Goal: Task Accomplishment & Management: Manage account settings

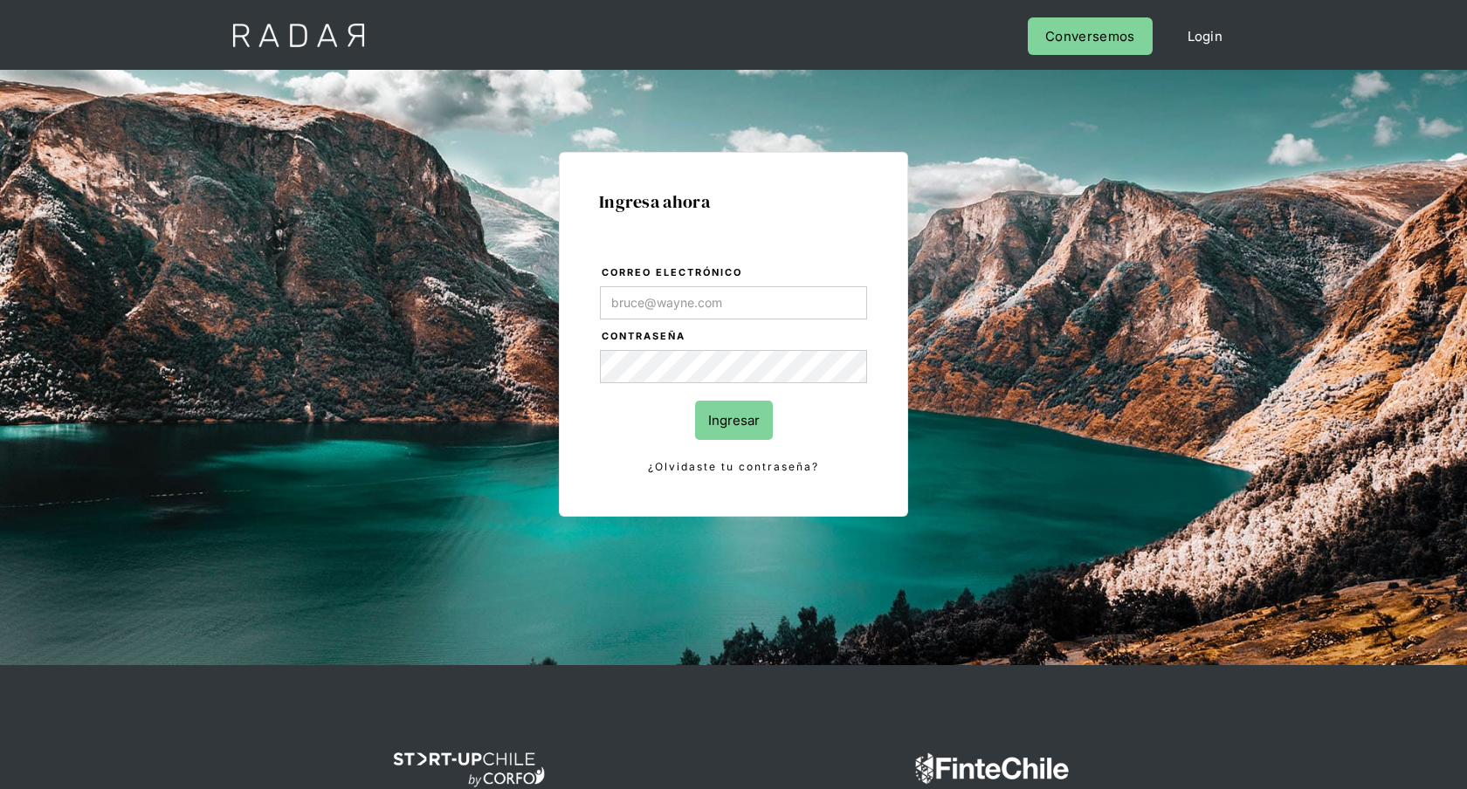
type input "[EMAIL_ADDRESS][PERSON_NAME][DOMAIN_NAME]"
click at [711, 413] on input "Ingresar" at bounding box center [734, 420] width 78 height 39
